Goal: Information Seeking & Learning: Stay updated

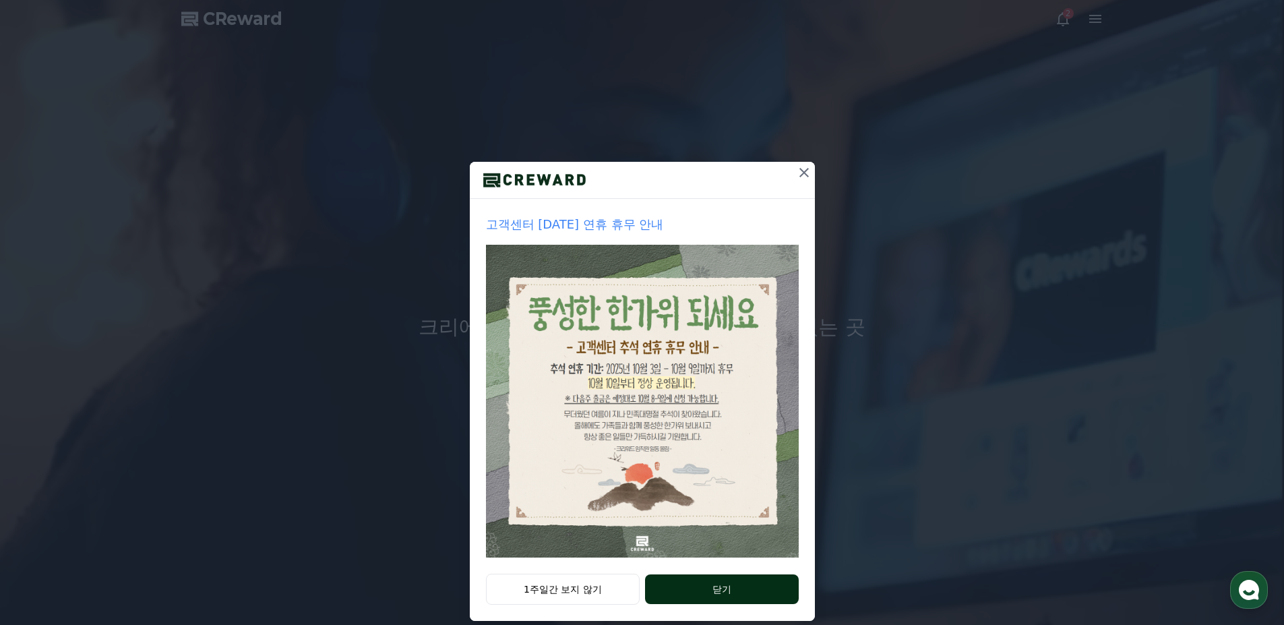
click at [688, 588] on button "닫기" at bounding box center [721, 589] width 153 height 30
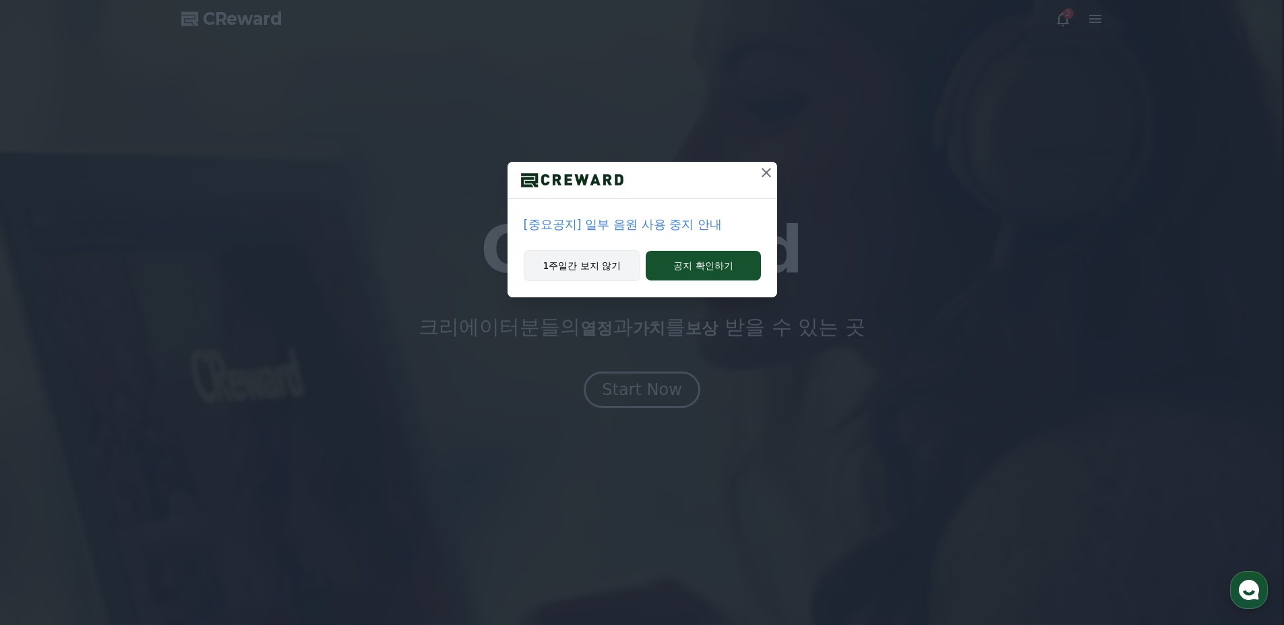
click at [601, 272] on button "1주일간 보지 않기" at bounding box center [582, 265] width 117 height 31
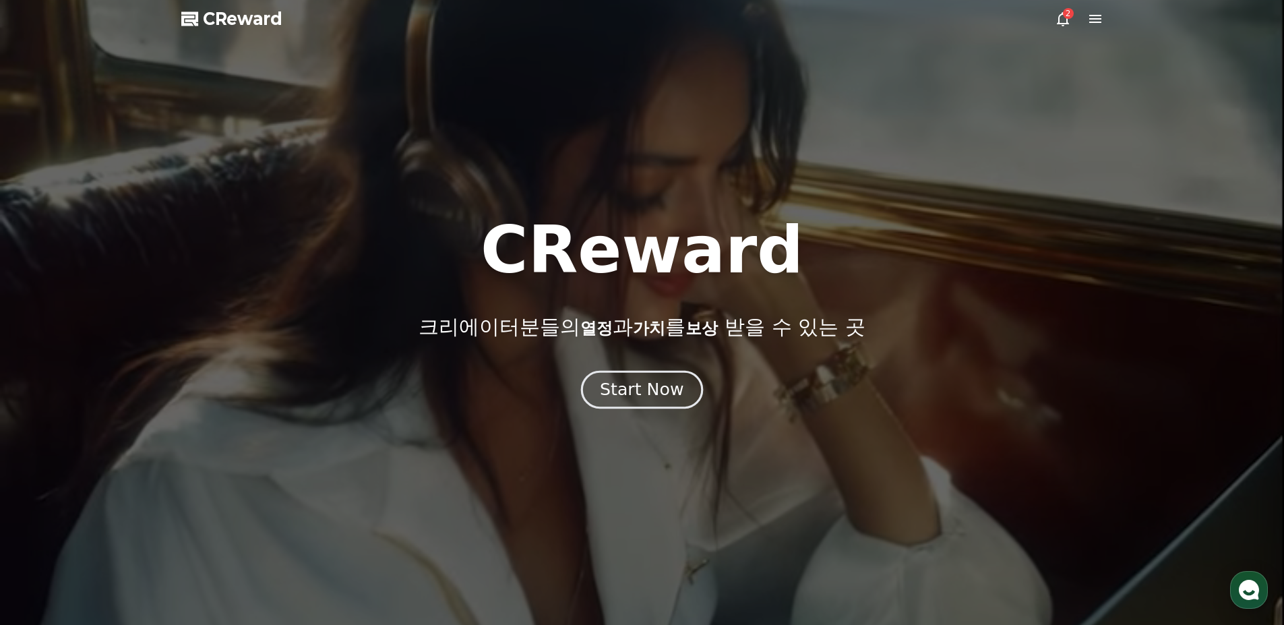
click at [660, 391] on div "Start Now" at bounding box center [642, 389] width 84 height 23
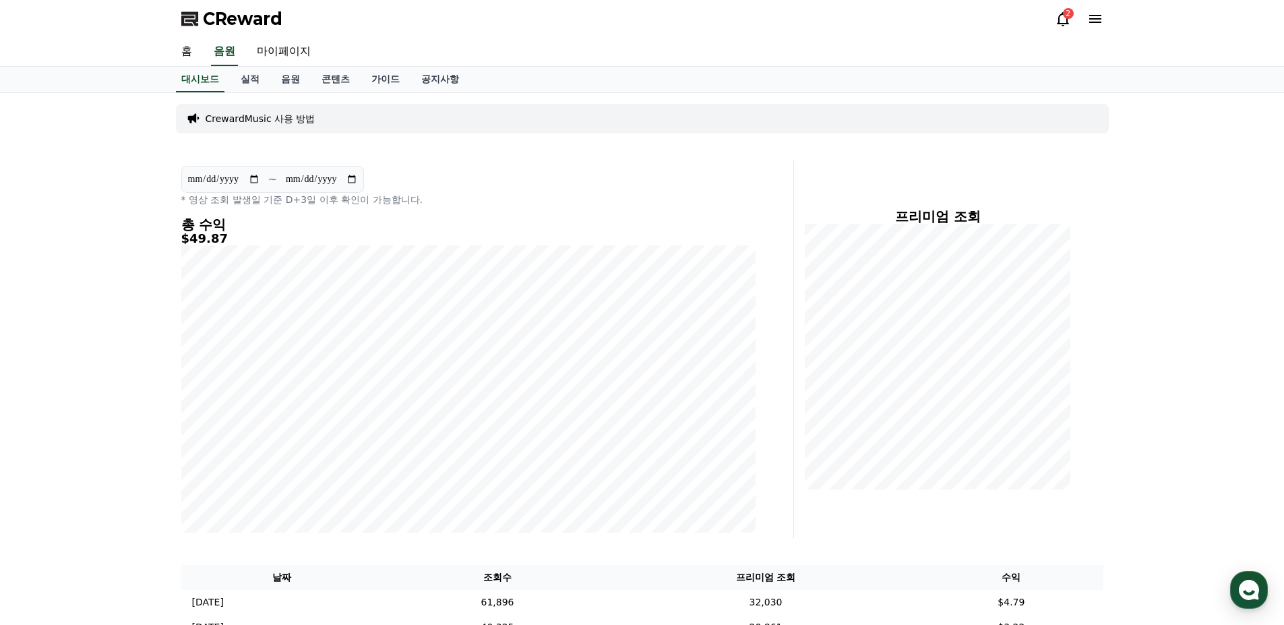
click at [1068, 23] on icon at bounding box center [1063, 19] width 12 height 14
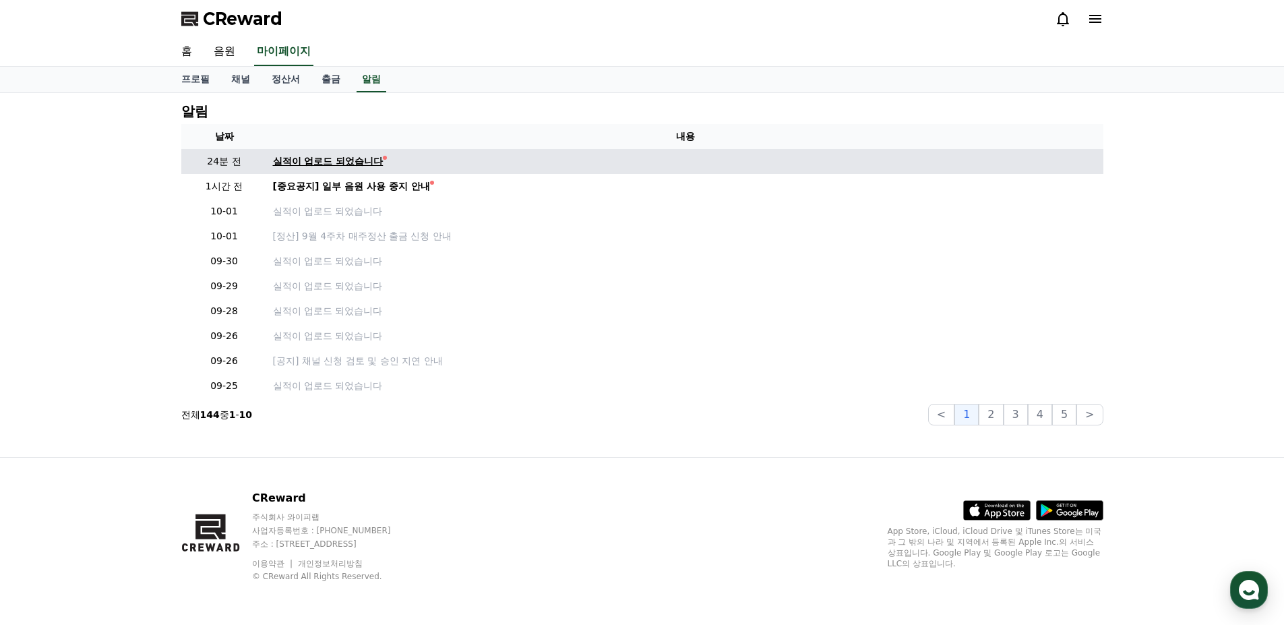
click at [513, 157] on link "실적이 업로드 되었습니다" at bounding box center [685, 161] width 825 height 14
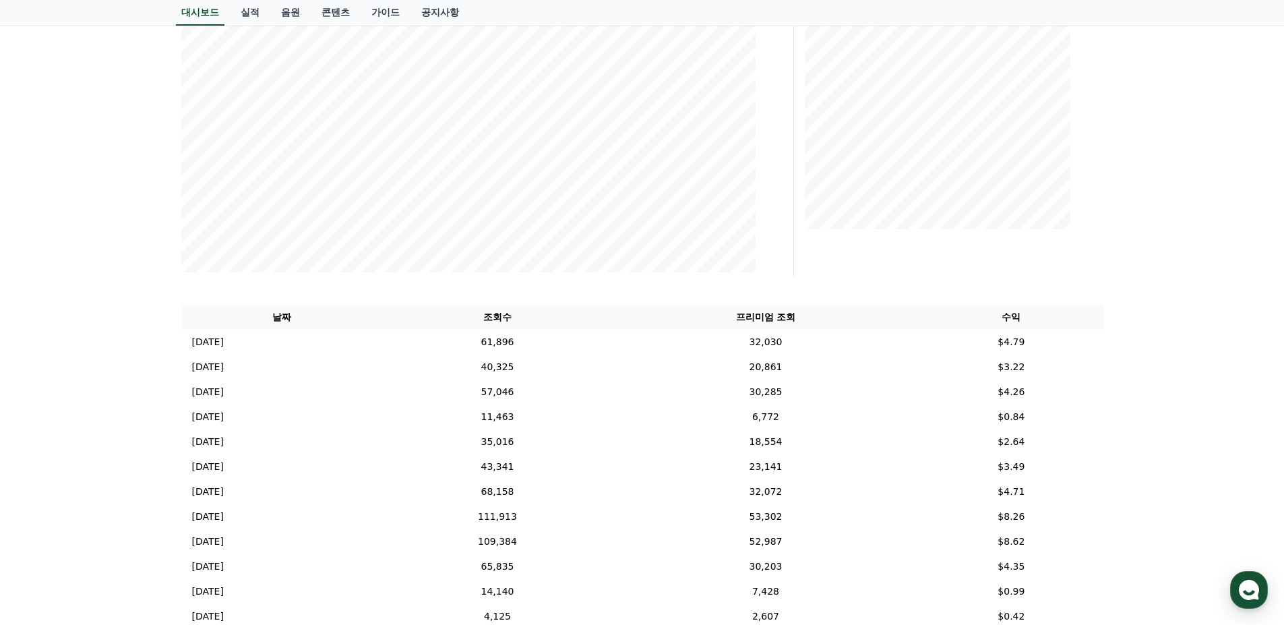
scroll to position [270, 0]
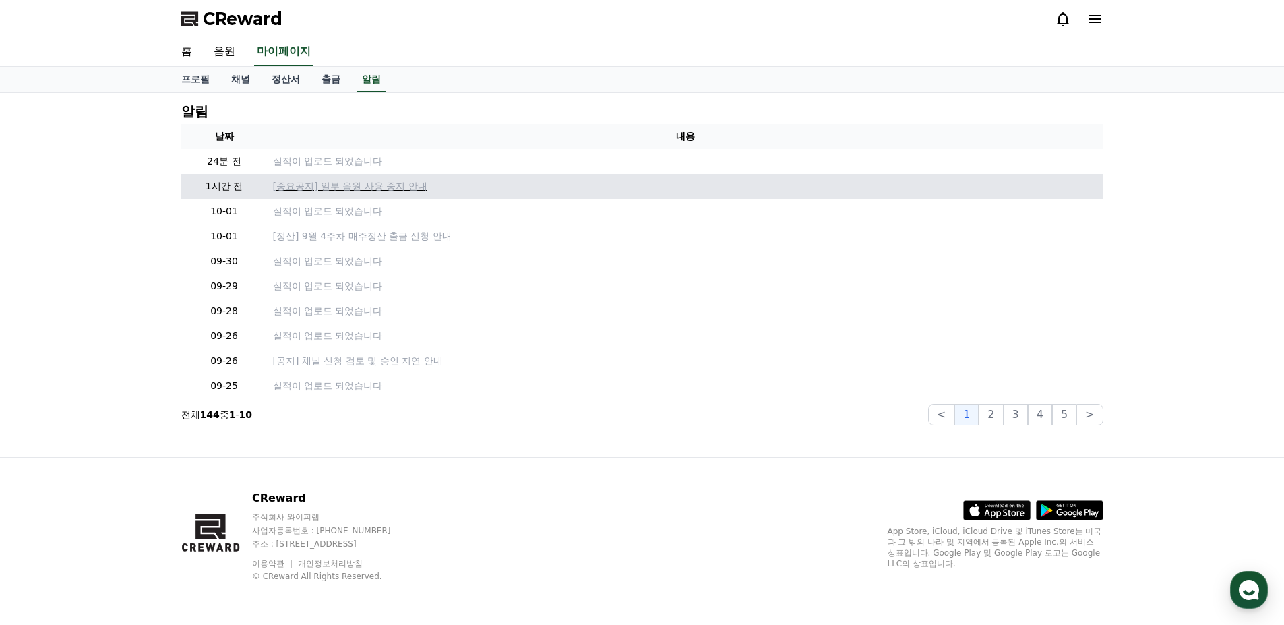
click at [438, 181] on p "[중요공지] 일부 음원 사용 중지 안내" at bounding box center [685, 186] width 825 height 14
